Goal: Navigation & Orientation: Find specific page/section

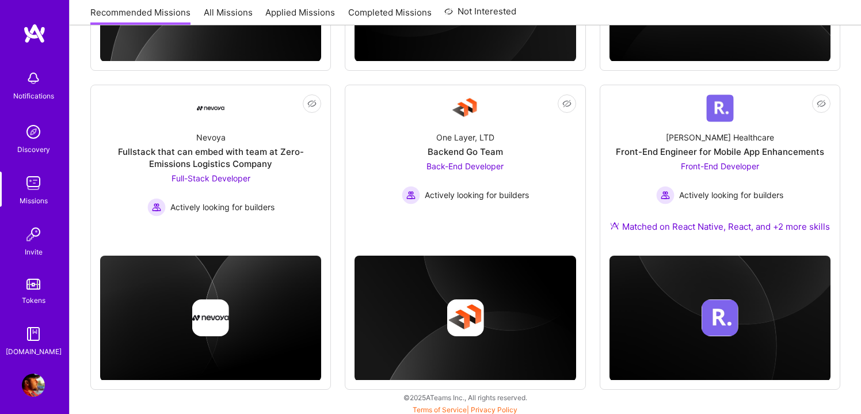
scroll to position [721, 0]
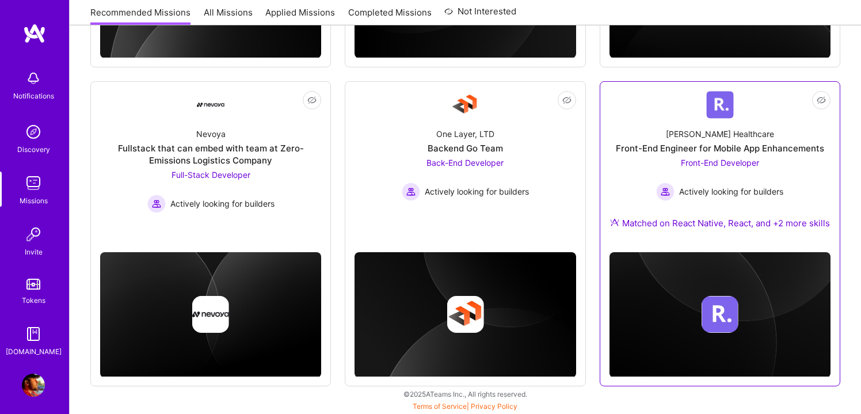
click at [790, 157] on div "[PERSON_NAME] Healthcare Front-End Engineer for Mobile App Enhancements Front-E…" at bounding box center [719, 181] width 221 height 124
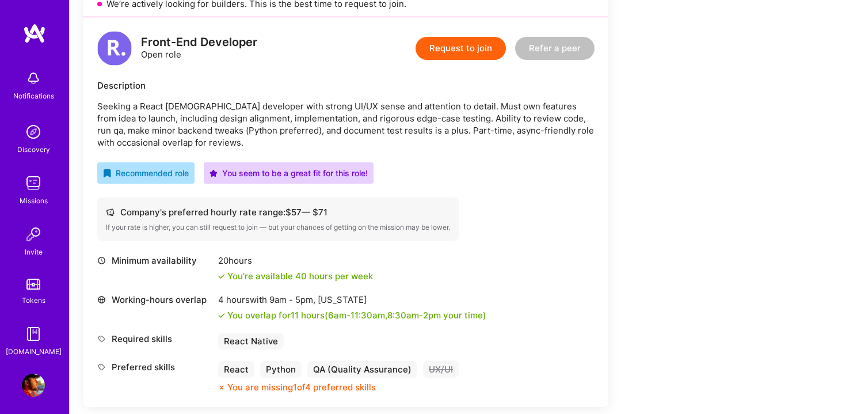
scroll to position [311, 0]
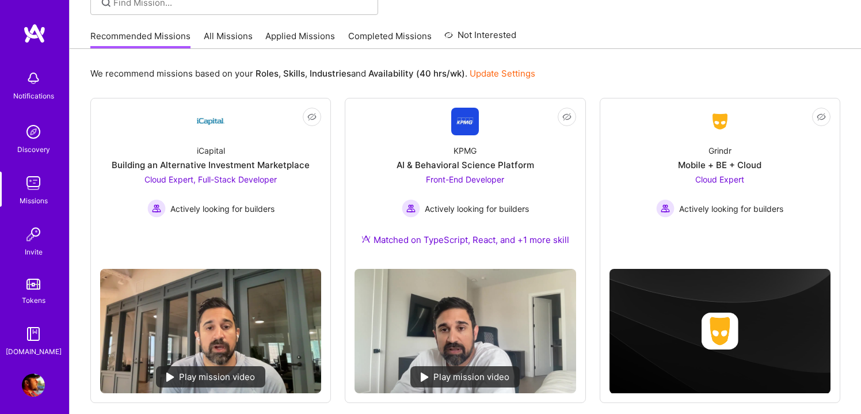
scroll to position [90, 0]
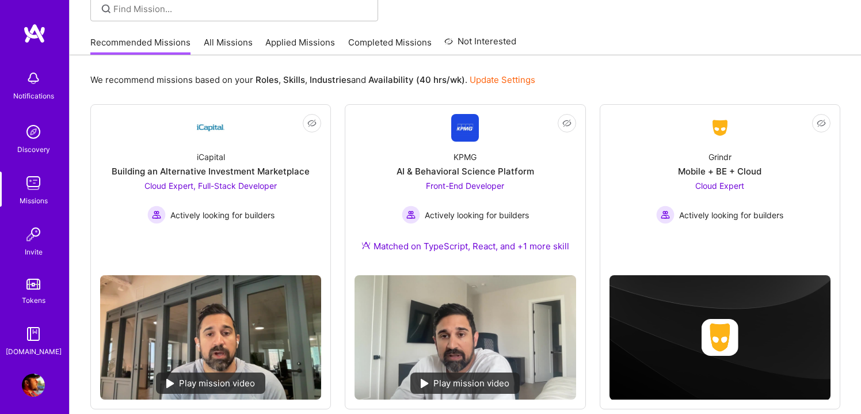
click at [215, 43] on link "All Missions" at bounding box center [228, 45] width 49 height 19
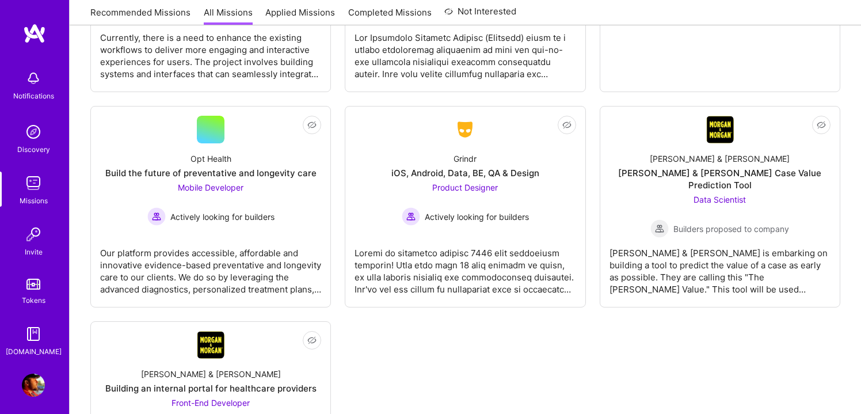
scroll to position [3618, 0]
